Goal: Information Seeking & Learning: Learn about a topic

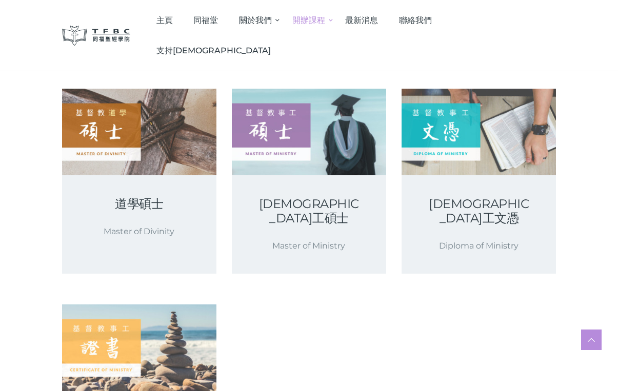
scroll to position [131, 0]
click at [378, 21] on span "最新消息" at bounding box center [361, 20] width 33 height 10
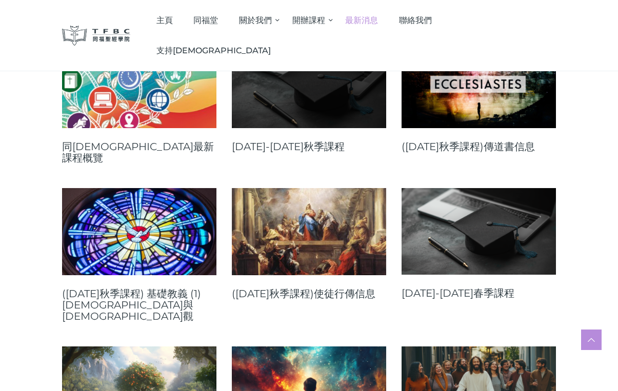
scroll to position [177, 0]
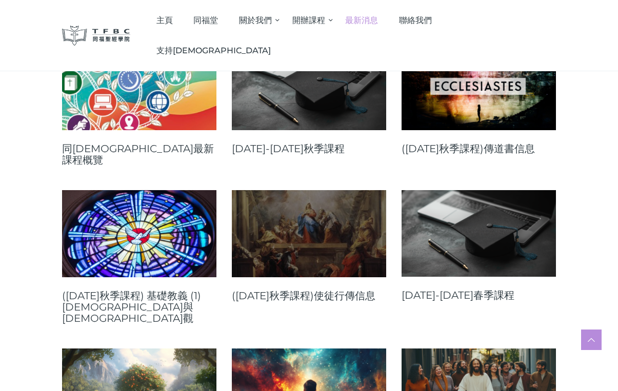
click at [307, 263] on link at bounding box center [309, 233] width 154 height 87
click at [310, 213] on link at bounding box center [309, 233] width 154 height 87
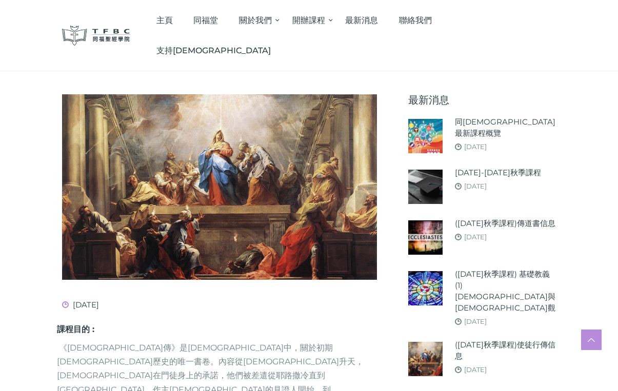
scroll to position [118, 0]
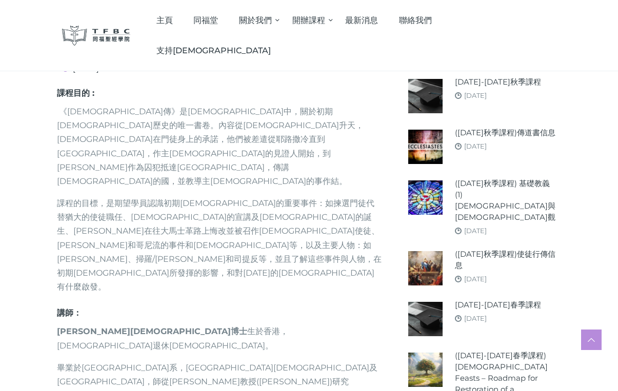
scroll to position [350, 0]
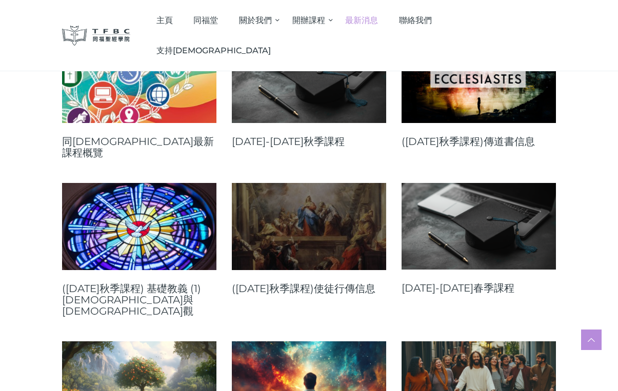
scroll to position [187, 0]
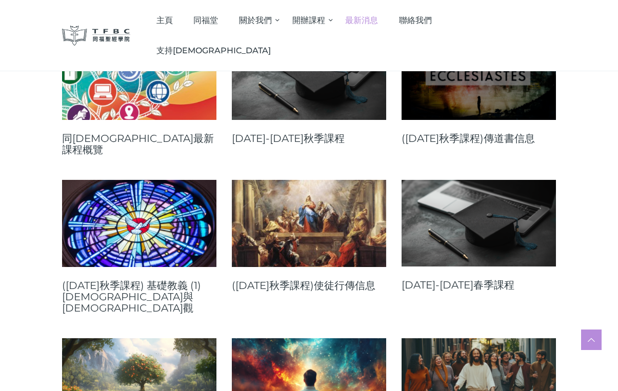
click at [496, 88] on link at bounding box center [478, 76] width 154 height 87
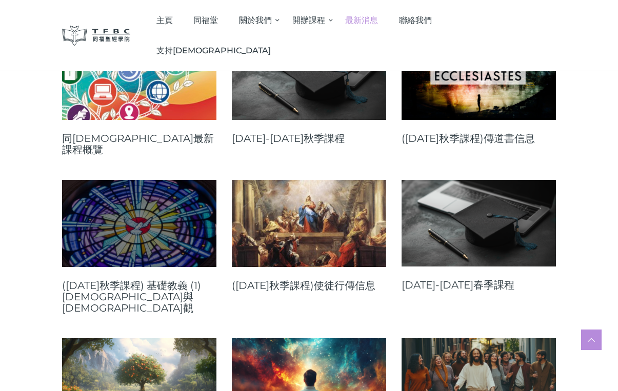
click at [135, 205] on link at bounding box center [139, 223] width 154 height 87
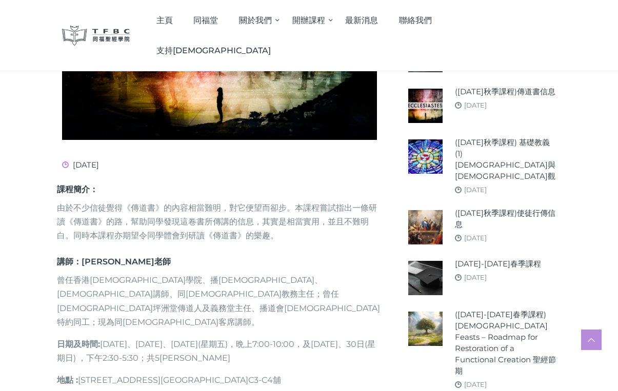
scroll to position [254, 0]
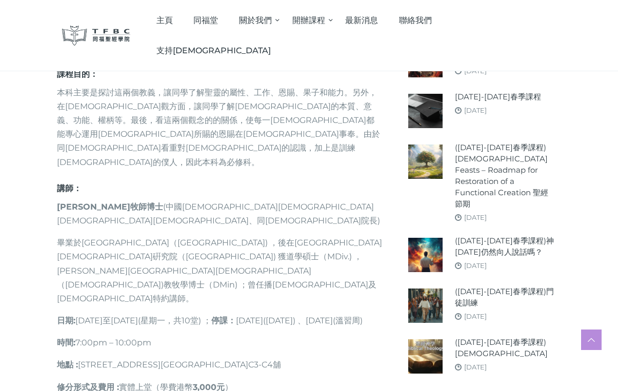
scroll to position [409, 0]
